Goal: Information Seeking & Learning: Stay updated

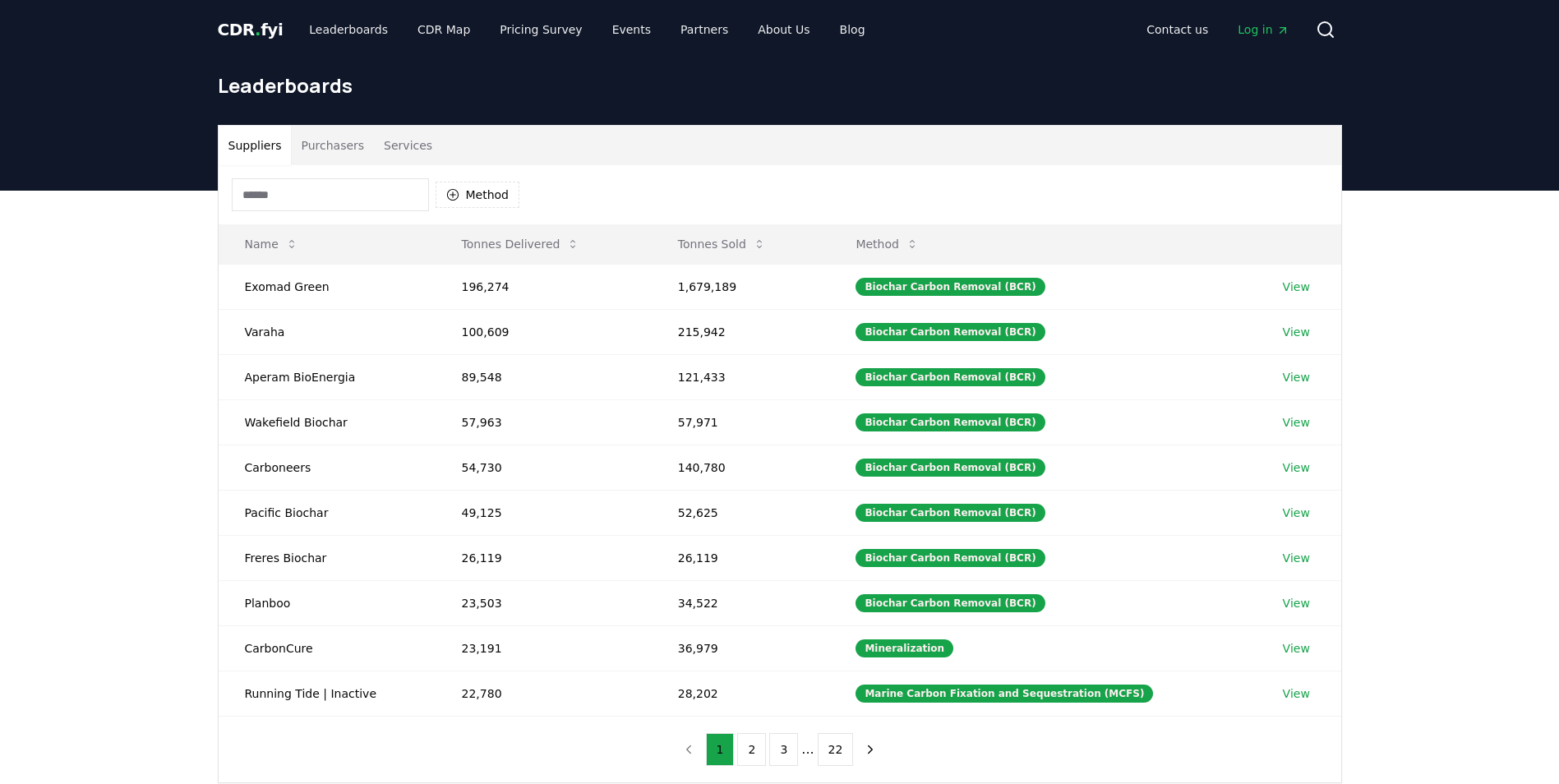
click at [344, 151] on button "Purchasers" at bounding box center [333, 145] width 83 height 39
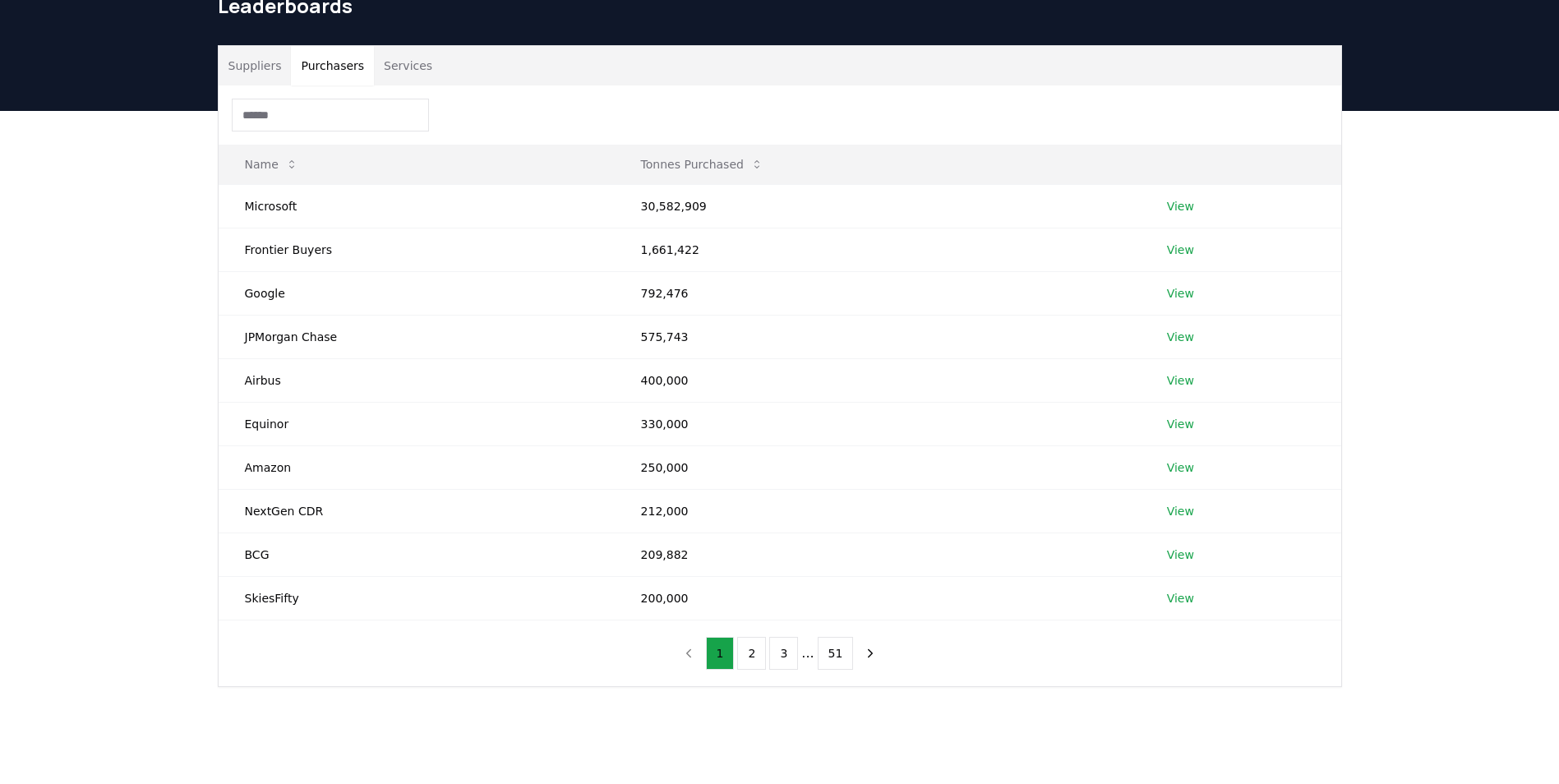
scroll to position [165, 0]
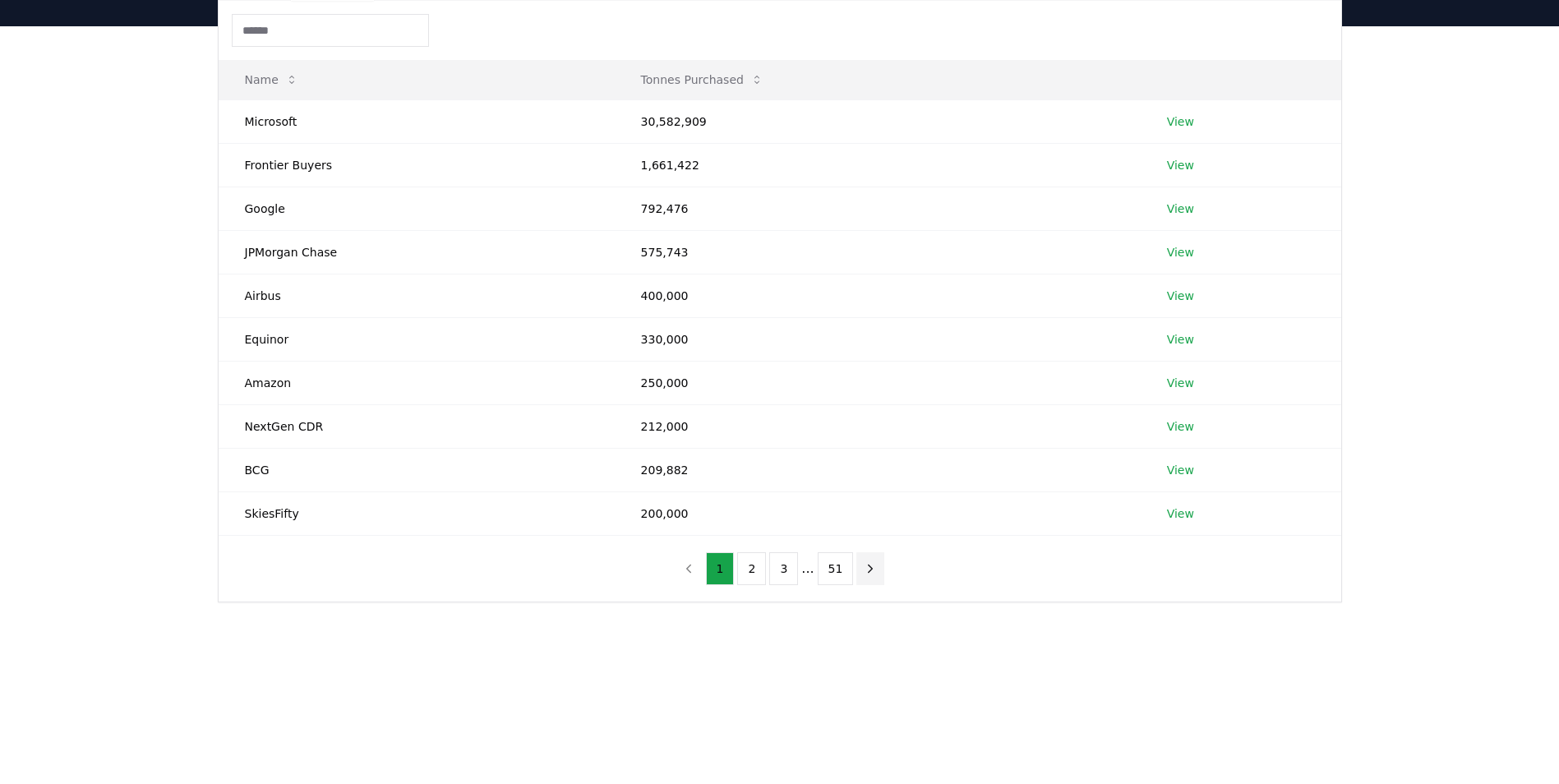
click at [868, 566] on icon "next page" at bounding box center [870, 568] width 14 height 14
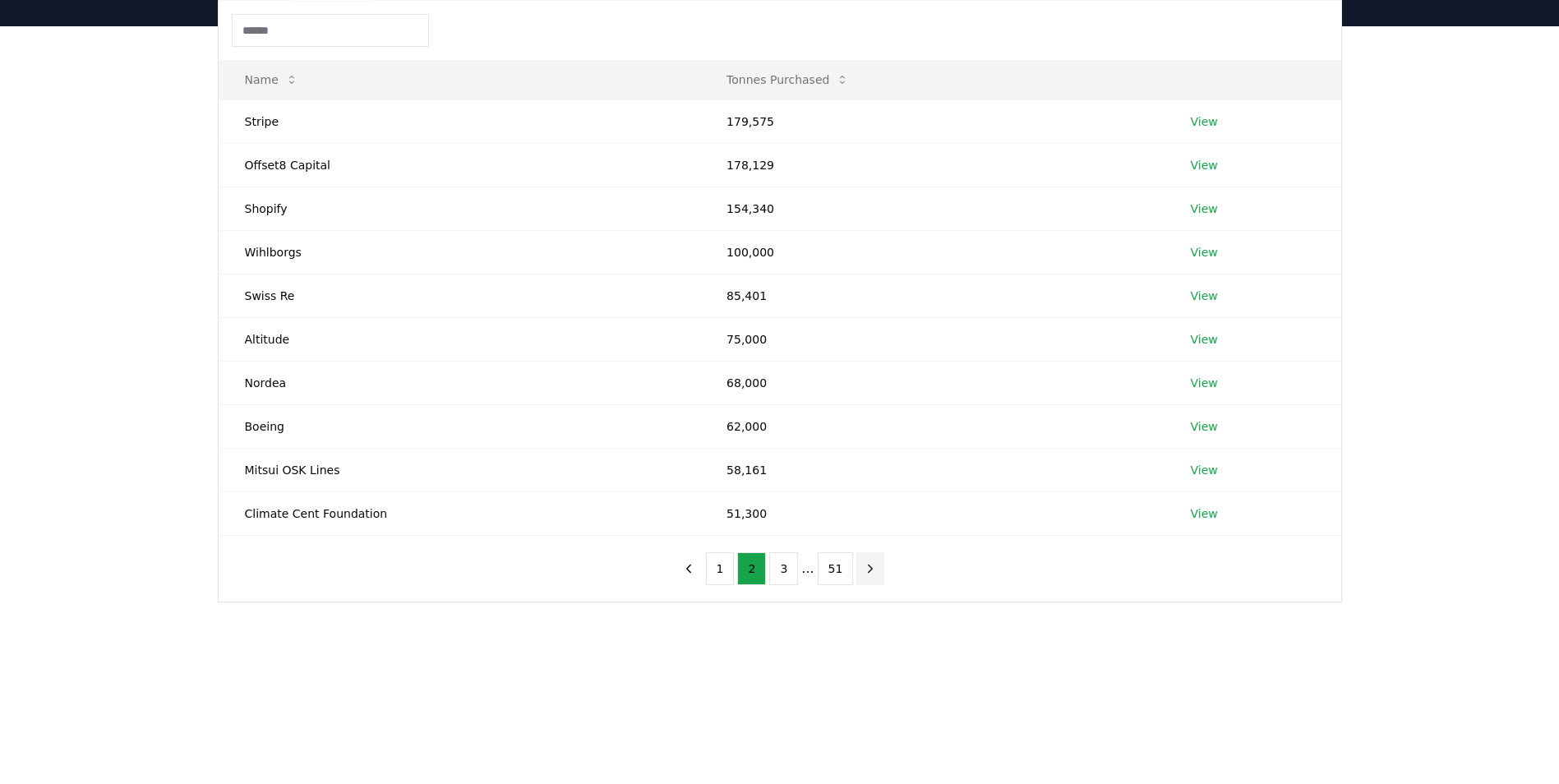
click at [867, 566] on icon "next page" at bounding box center [870, 568] width 14 height 14
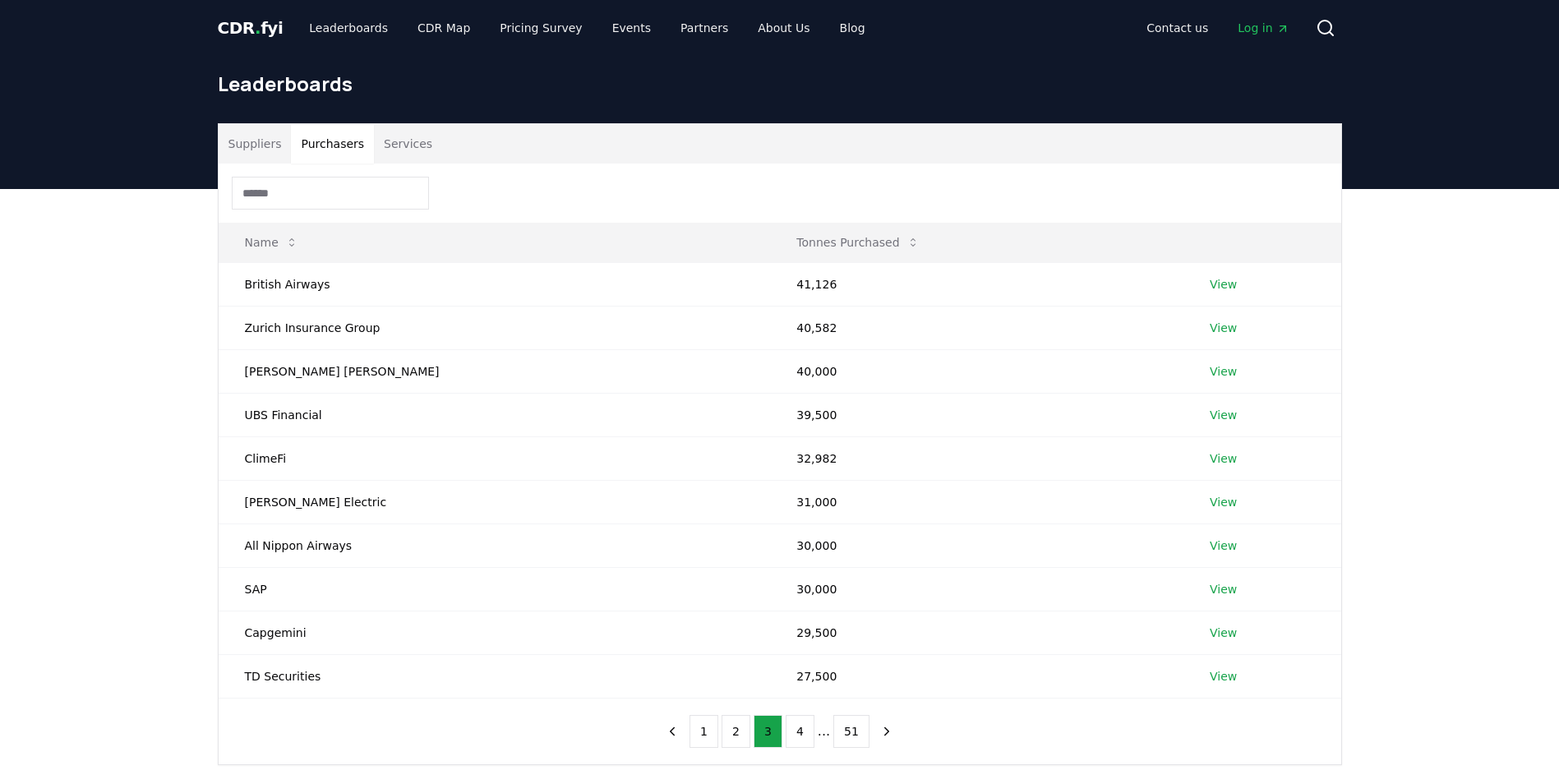
scroll to position [0, 0]
